Goal: Task Accomplishment & Management: Use online tool/utility

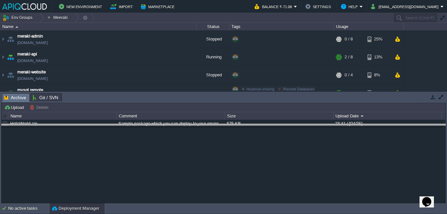
drag, startPoint x: 112, startPoint y: 99, endPoint x: 113, endPoint y: 131, distance: 31.4
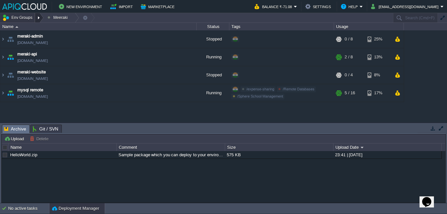
click at [38, 17] on div at bounding box center [39, 17] width 9 height 9
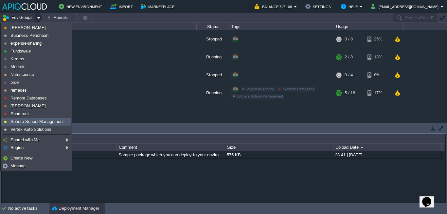
click at [21, 121] on span "Sphere School Management" at bounding box center [36, 121] width 53 height 5
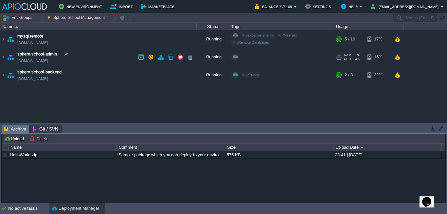
click at [48, 59] on link "[DOMAIN_NAME]" at bounding box center [32, 61] width 30 height 7
click at [99, 58] on td "sphere-school-admin [DOMAIN_NAME]" at bounding box center [98, 57] width 196 height 18
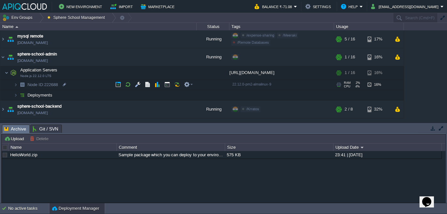
click at [88, 85] on td "Node ID: 222688" at bounding box center [98, 85] width 196 height 10
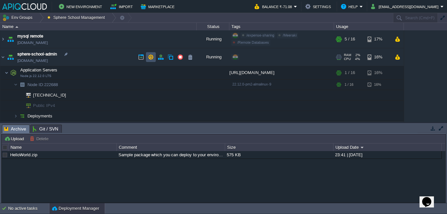
click at [151, 54] on button "button" at bounding box center [151, 57] width 6 height 6
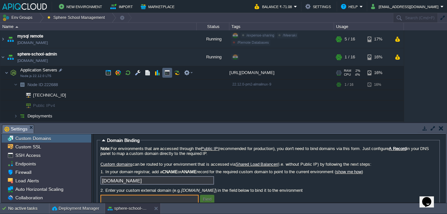
click at [166, 74] on button "button" at bounding box center [167, 73] width 6 height 6
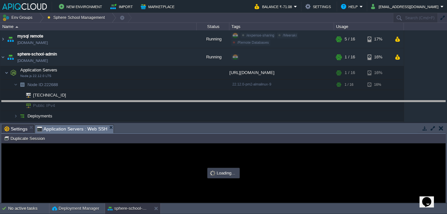
drag, startPoint x: 149, startPoint y: 129, endPoint x: 148, endPoint y: 100, distance: 28.5
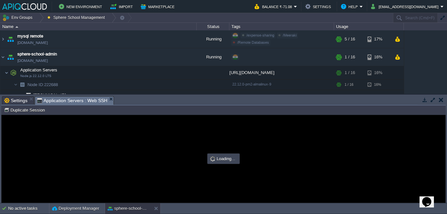
type input "#000000"
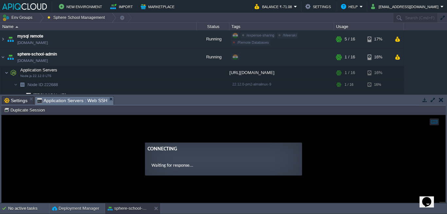
click at [110, 150] on ng-transclude "Connecting Waiting for response..." at bounding box center [223, 159] width 443 height 33
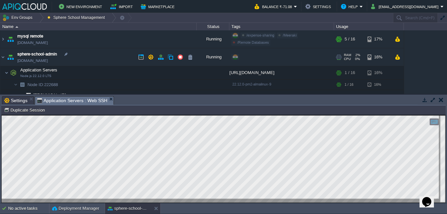
scroll to position [10, 0]
